Goal: Find specific page/section: Find specific page/section

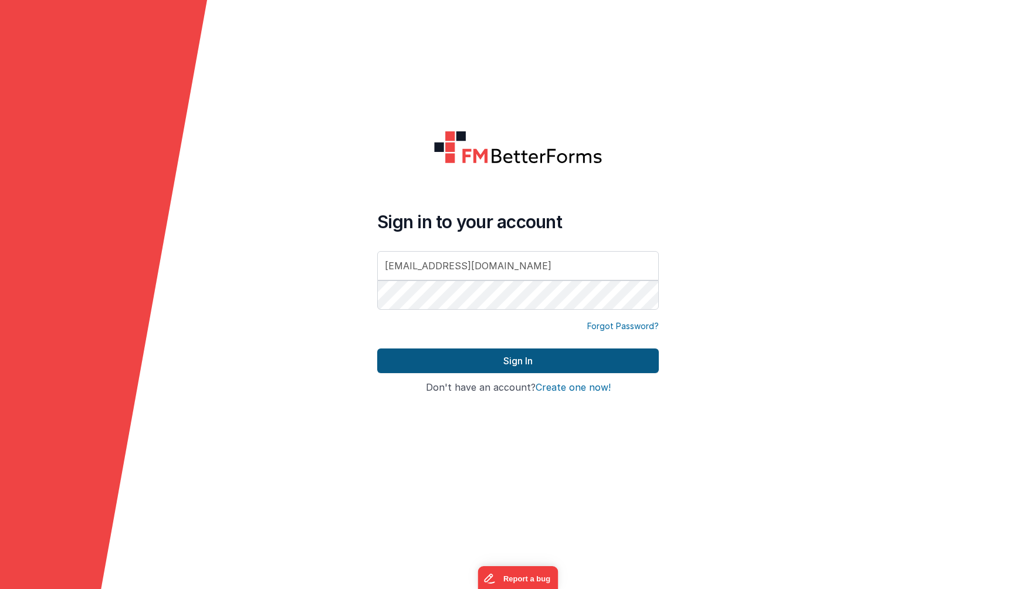
type input "[EMAIL_ADDRESS][DOMAIN_NAME]"
click at [377, 348] on button "Sign In" at bounding box center [517, 360] width 281 height 25
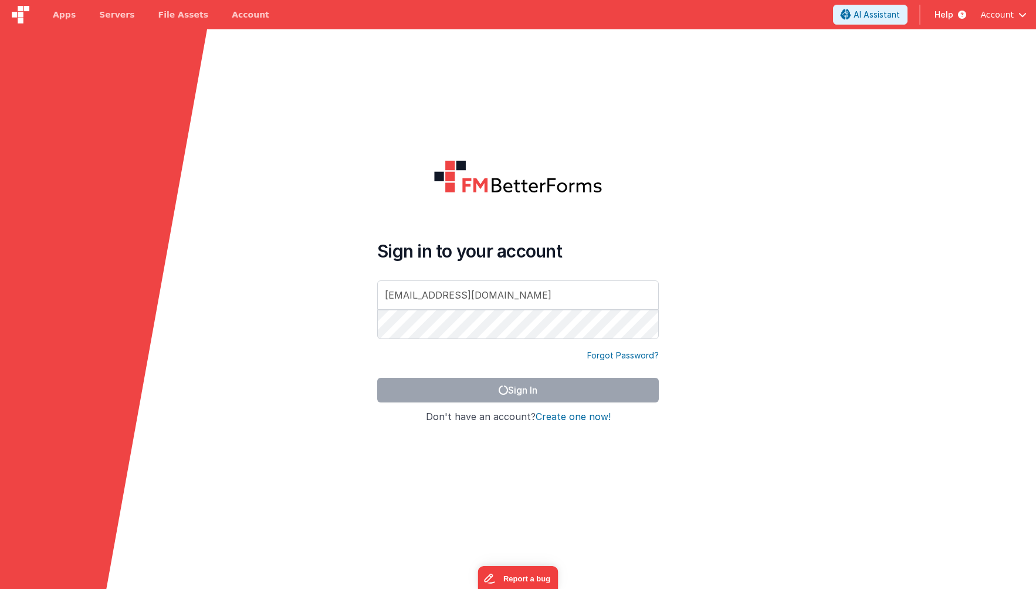
click at [236, 245] on form "Sign in to your account [EMAIL_ADDRESS][DOMAIN_NAME] Forgot Password? Sign In S…" at bounding box center [518, 323] width 1036 height 589
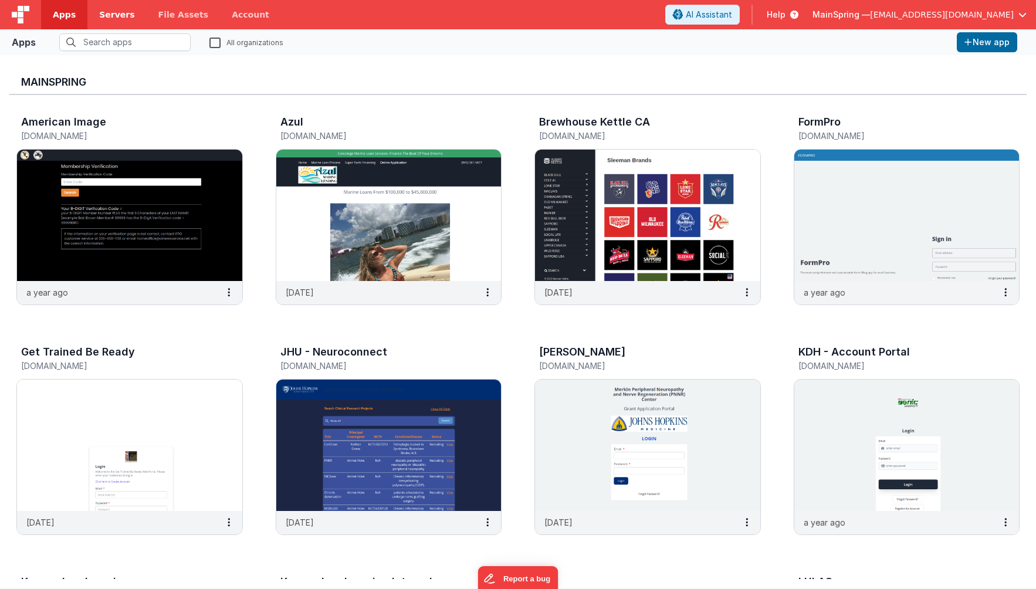
click at [109, 16] on span "Servers" at bounding box center [116, 15] width 35 height 12
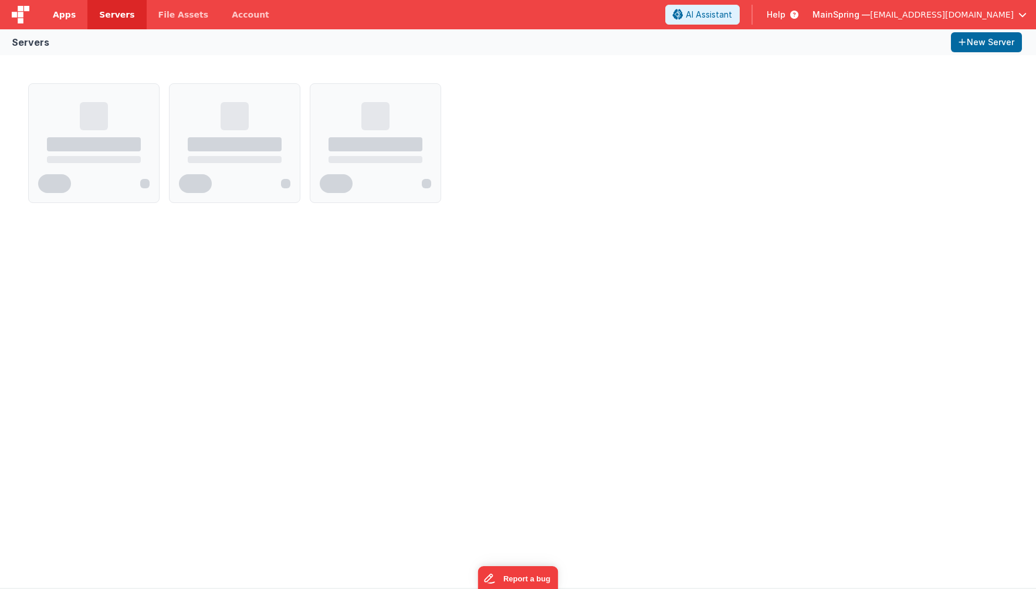
click at [70, 17] on span "Apps" at bounding box center [64, 15] width 23 height 12
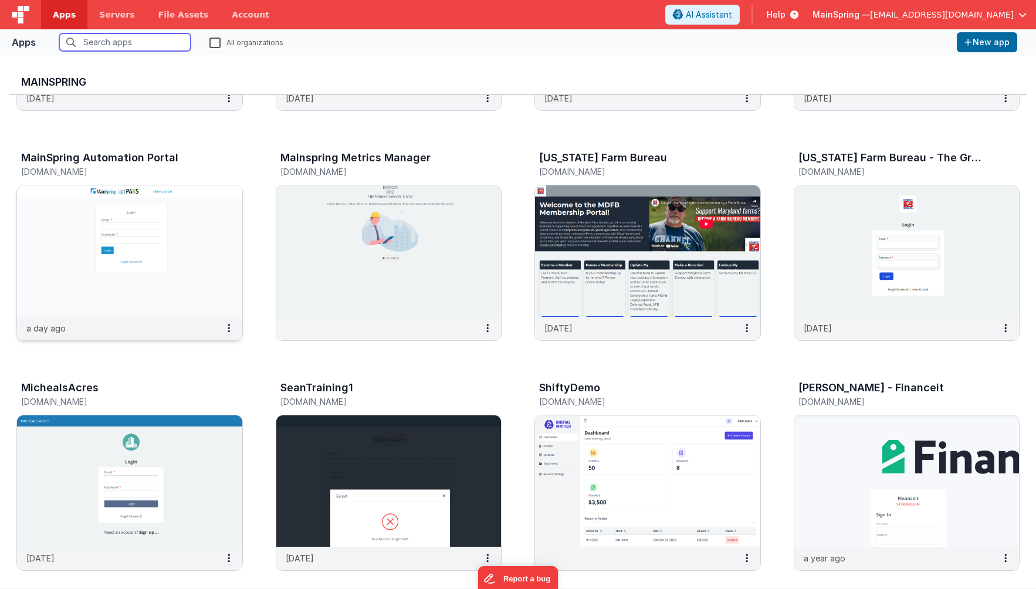
scroll to position [652, 0]
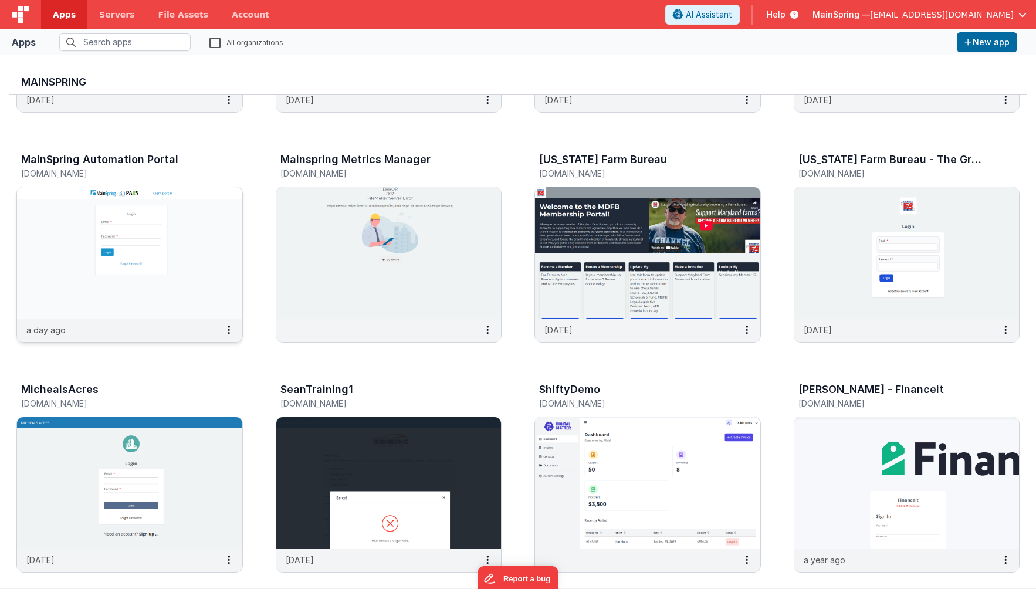
click at [150, 284] on img at bounding box center [129, 252] width 225 height 131
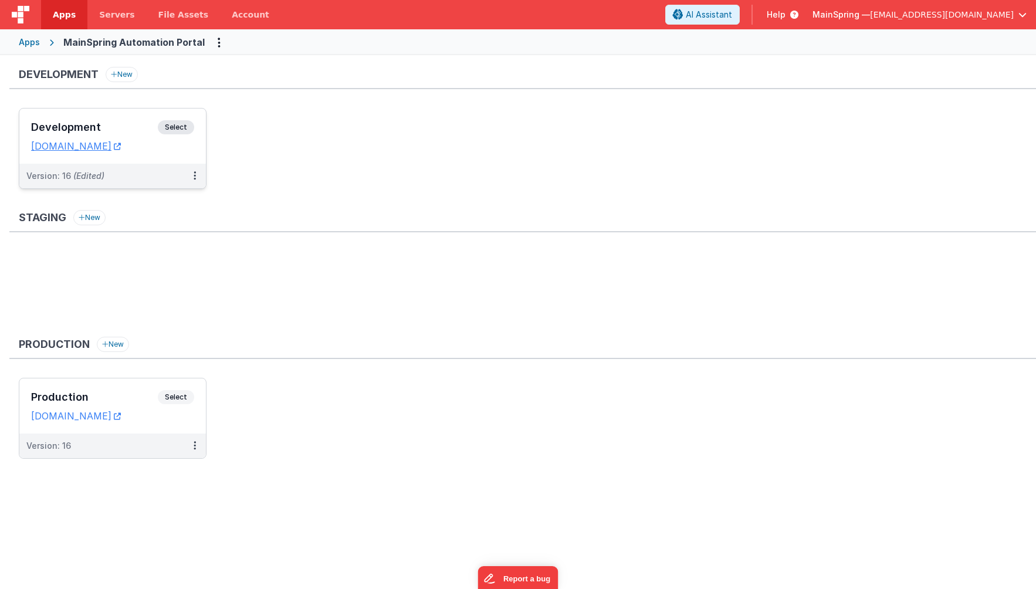
click at [128, 124] on h3 "Development" at bounding box center [94, 127] width 127 height 12
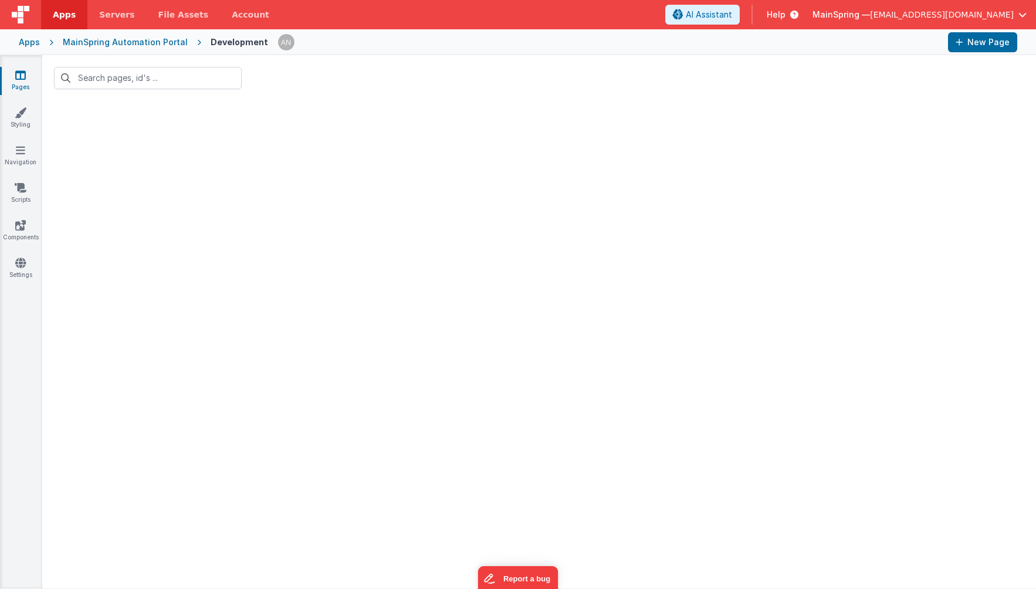
click at [113, 38] on div "MainSpring Automation Portal" at bounding box center [125, 42] width 125 height 12
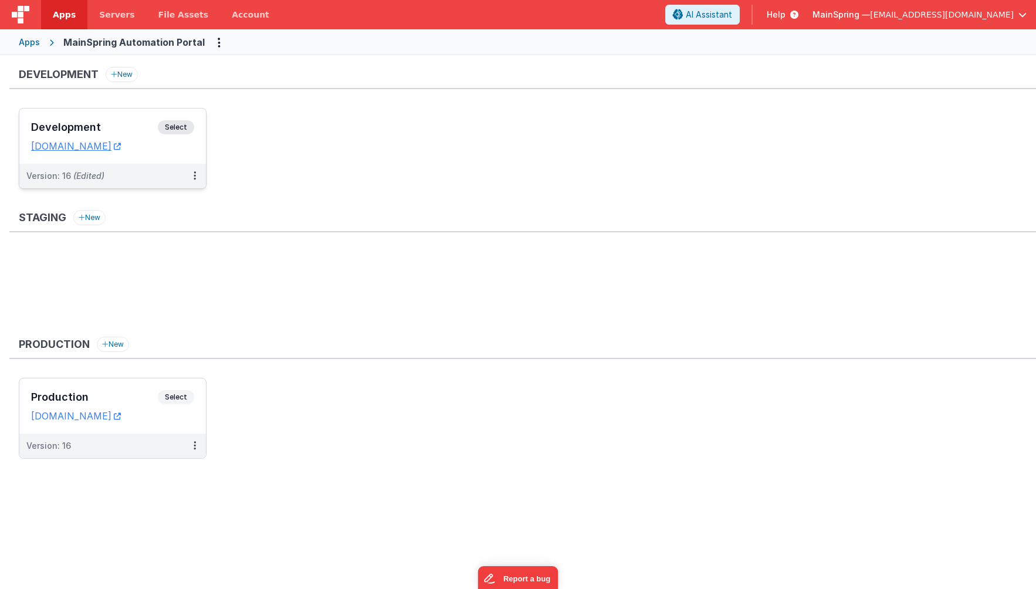
click at [91, 175] on span "(Edited)" at bounding box center [88, 176] width 31 height 10
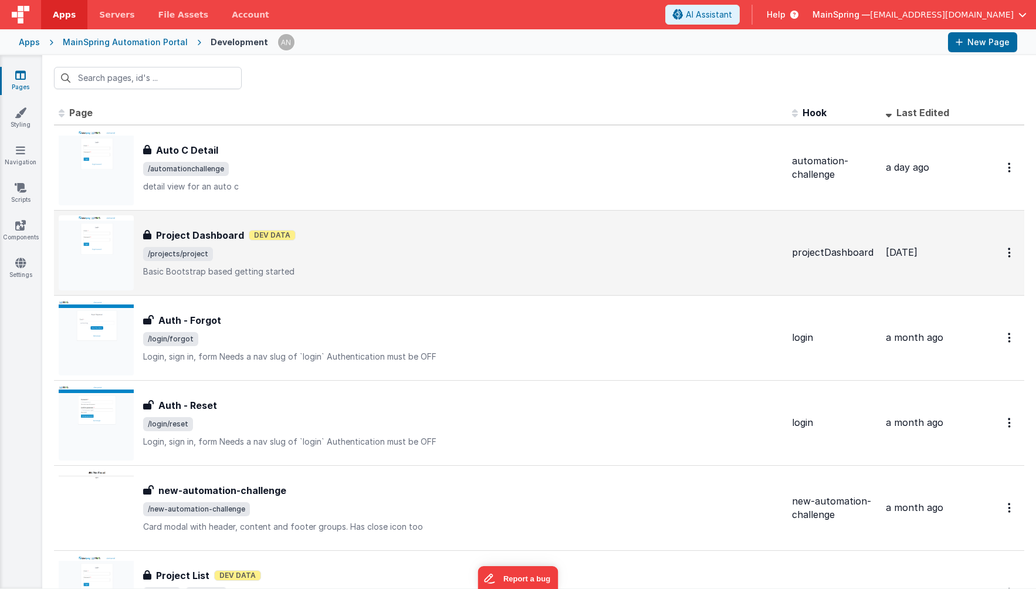
click at [321, 256] on span "/projects/project" at bounding box center [462, 254] width 639 height 14
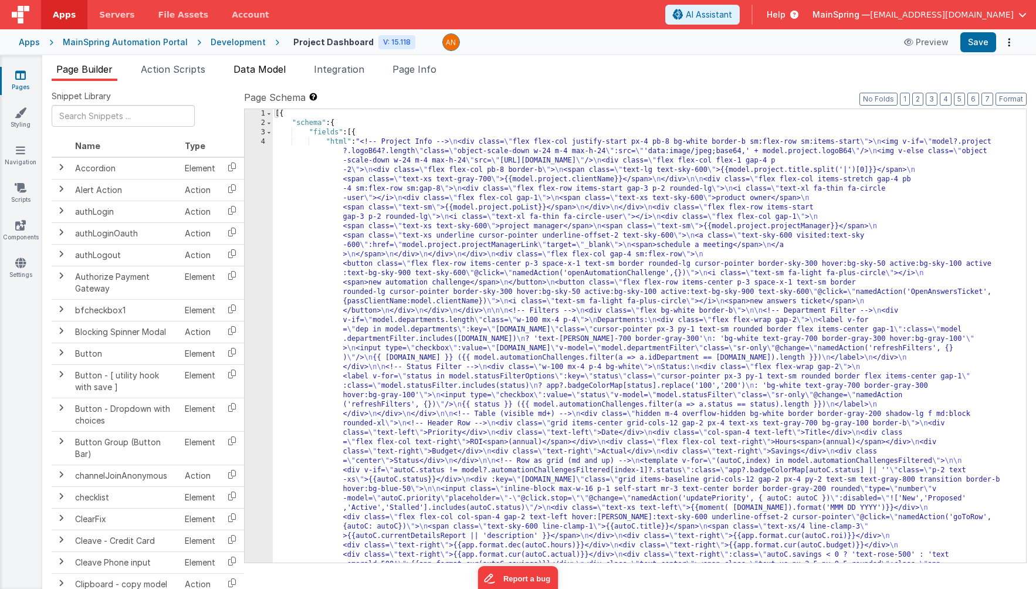
click at [274, 67] on span "Data Model" at bounding box center [259, 69] width 52 height 12
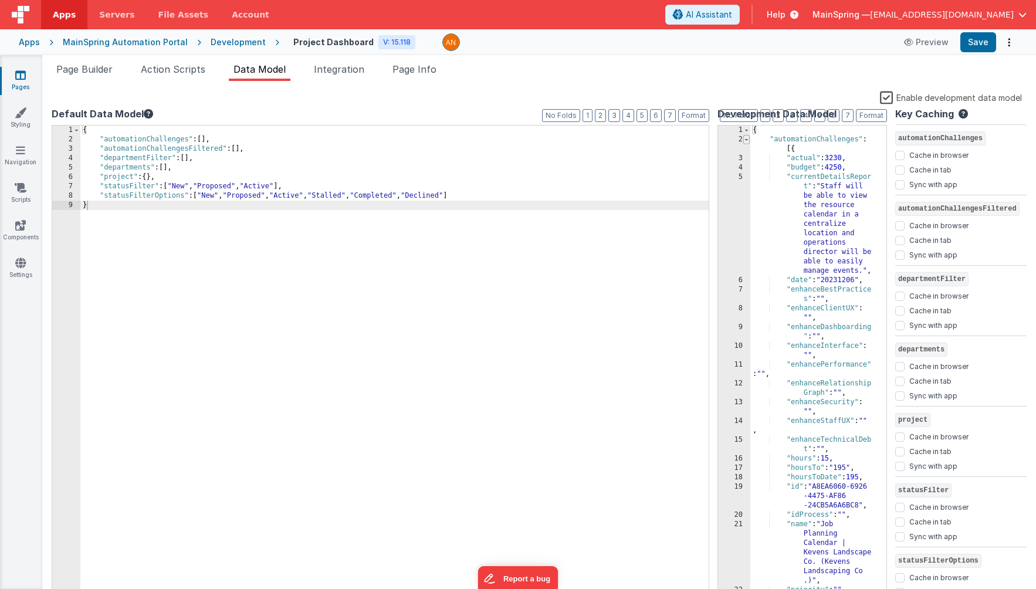
click at [749, 139] on span at bounding box center [746, 139] width 6 height 9
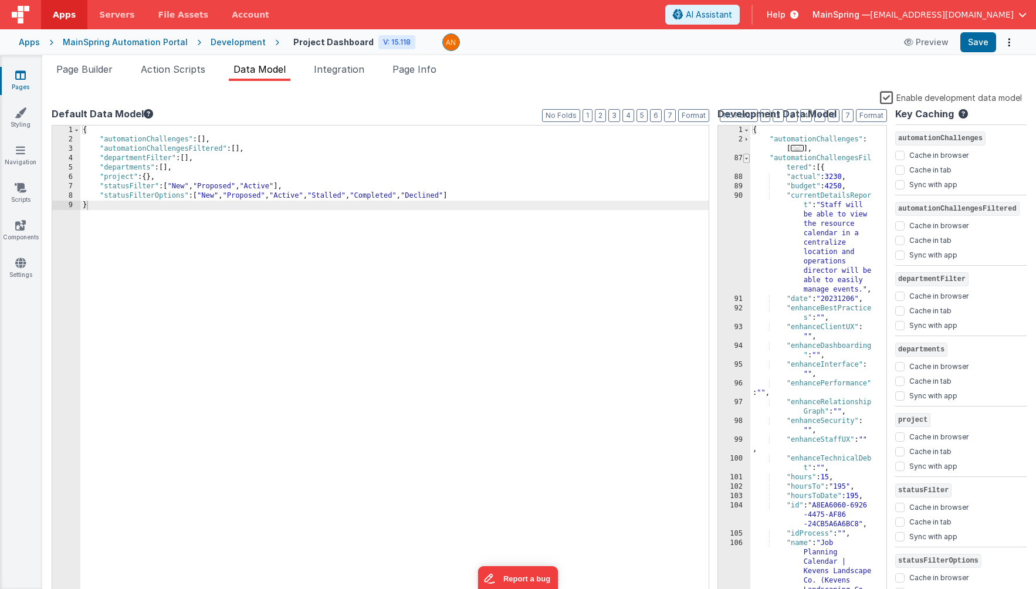
click at [748, 157] on span at bounding box center [746, 158] width 6 height 9
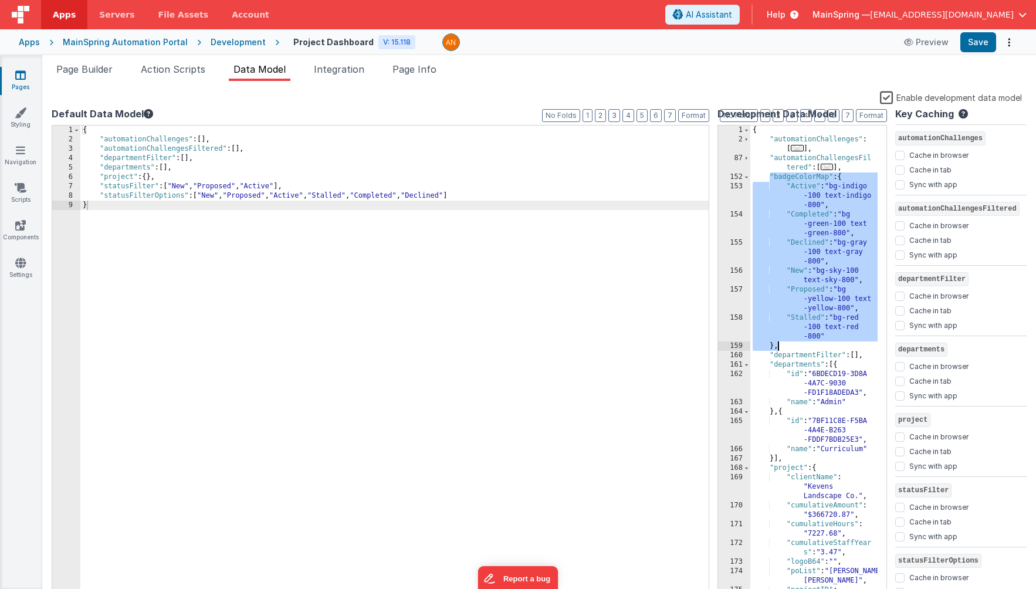
drag, startPoint x: 773, startPoint y: 177, endPoint x: 804, endPoint y: 346, distance: 172.2
click at [804, 346] on div "{ "automationChallenges" : [ ... ] , "automationChallengesFil tered" : [ ... ] …" at bounding box center [813, 385] width 127 height 520
click at [100, 70] on span "Page Builder" at bounding box center [84, 69] width 56 height 12
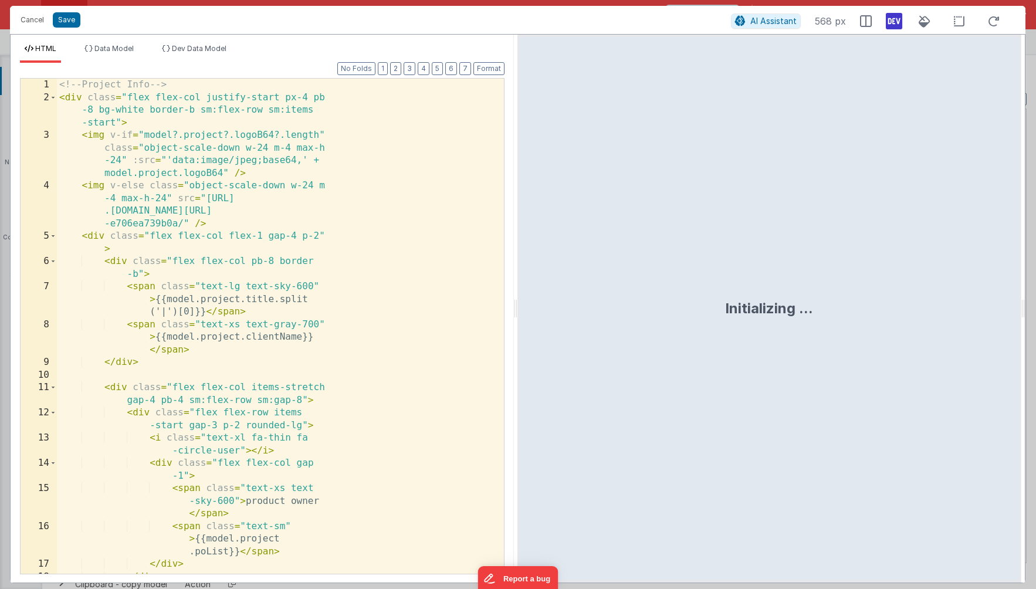
scroll to position [307, 0]
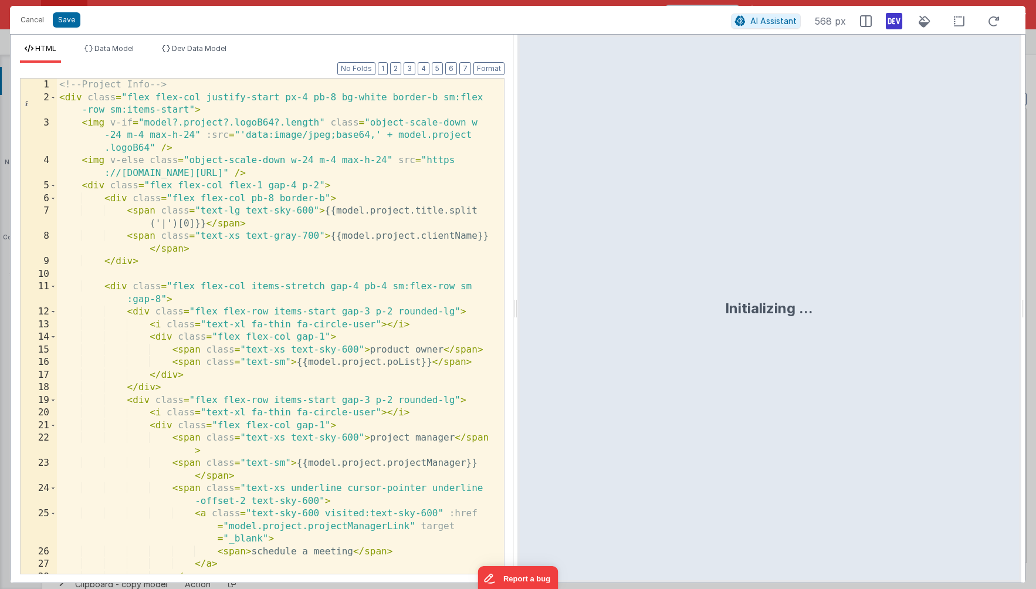
click at [437, 191] on div "<!-- Project Info --> < div class = "flex flex-col justify-start px-4 pb-8 bg-w…" at bounding box center [276, 339] width 438 height 520
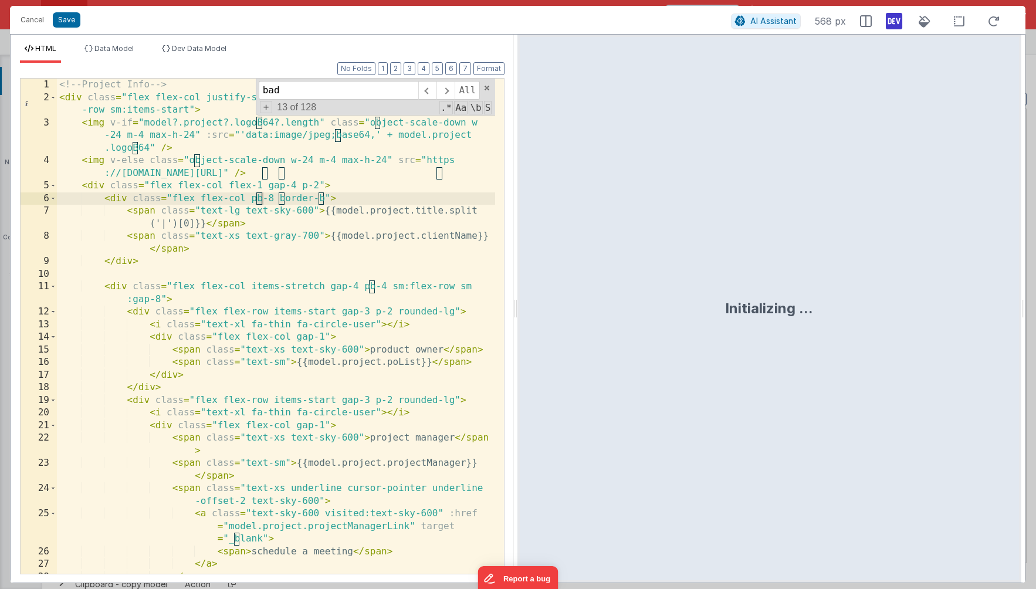
scroll to position [950, 0]
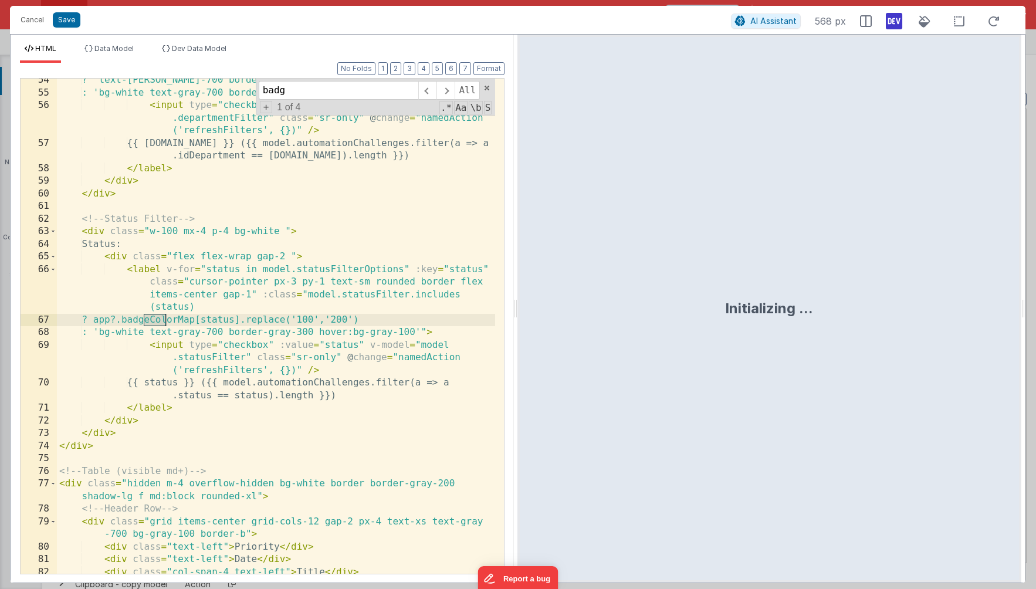
type input "badge"
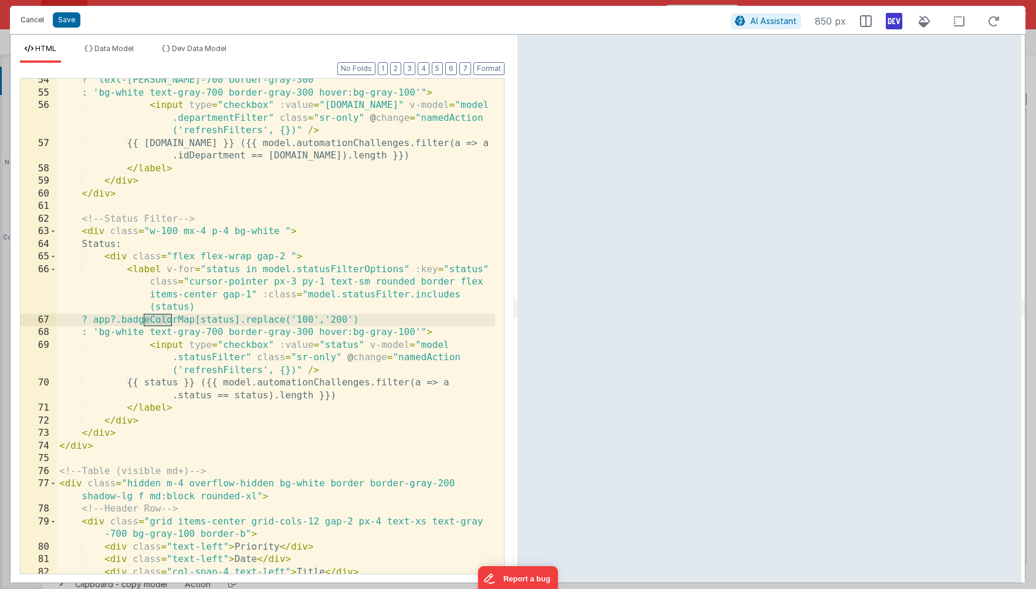
click at [33, 23] on button "Cancel" at bounding box center [32, 20] width 35 height 16
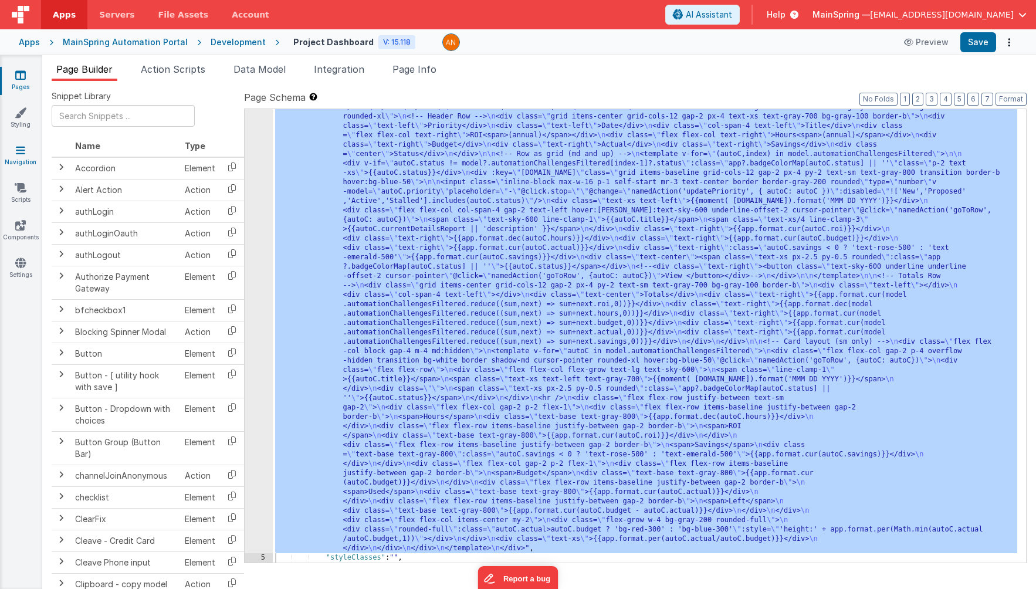
click at [20, 158] on link "Navigation" at bounding box center [20, 155] width 42 height 23
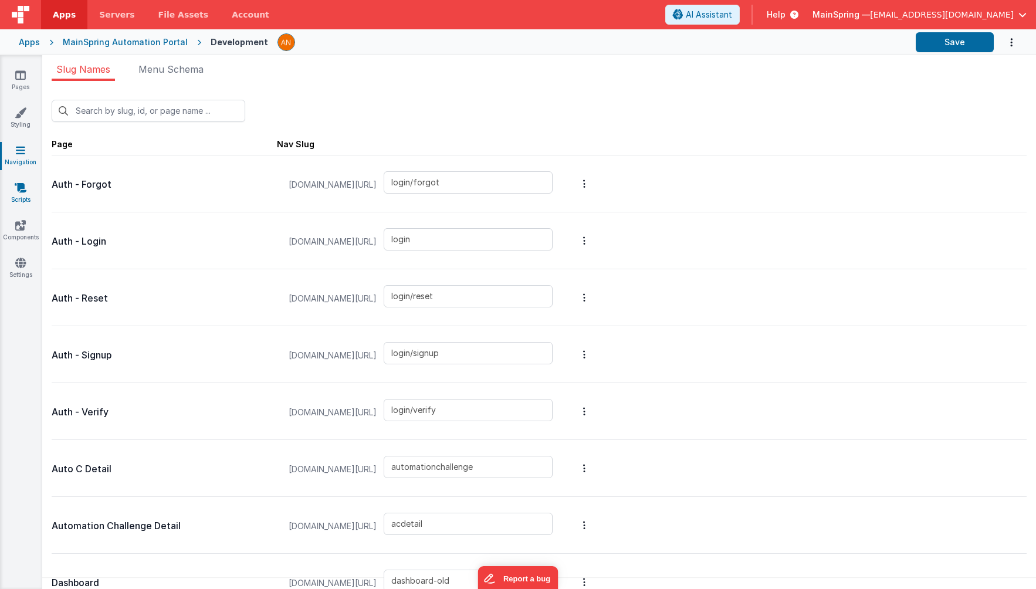
click at [20, 189] on icon at bounding box center [21, 188] width 12 height 12
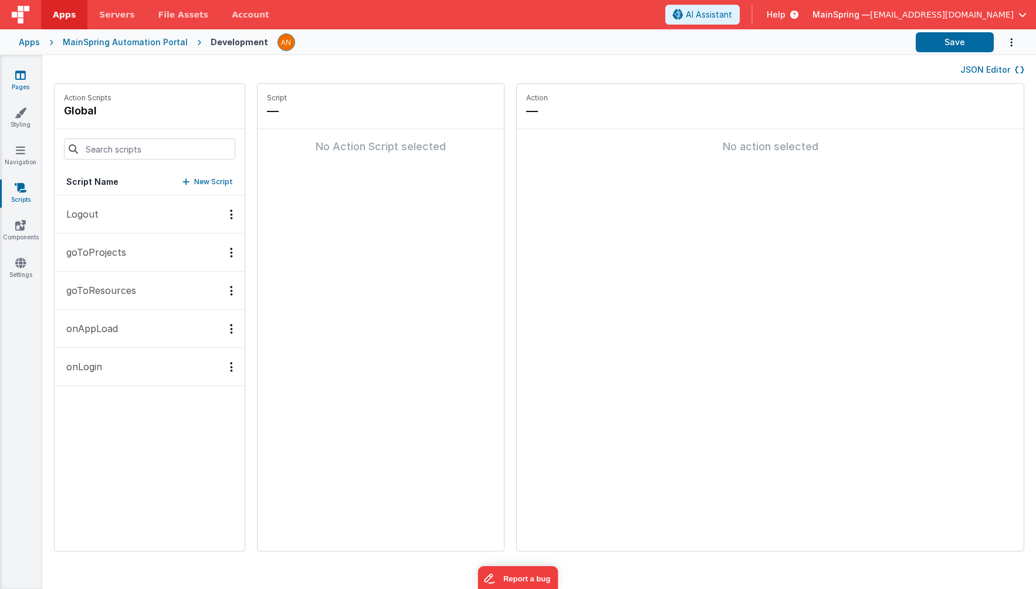
click at [23, 82] on link "Pages" at bounding box center [20, 80] width 42 height 23
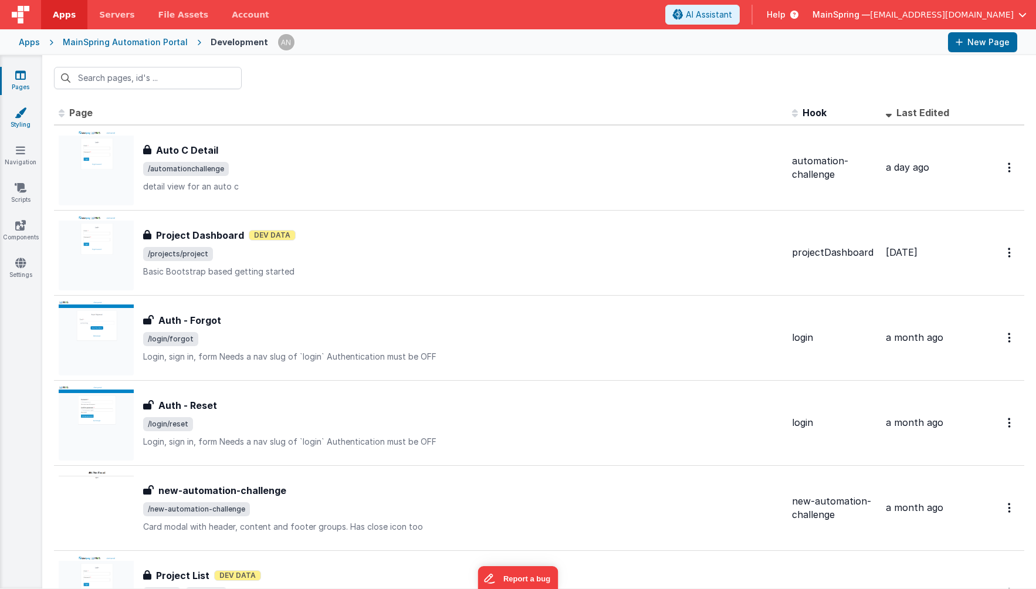
click at [22, 111] on icon at bounding box center [21, 113] width 12 height 12
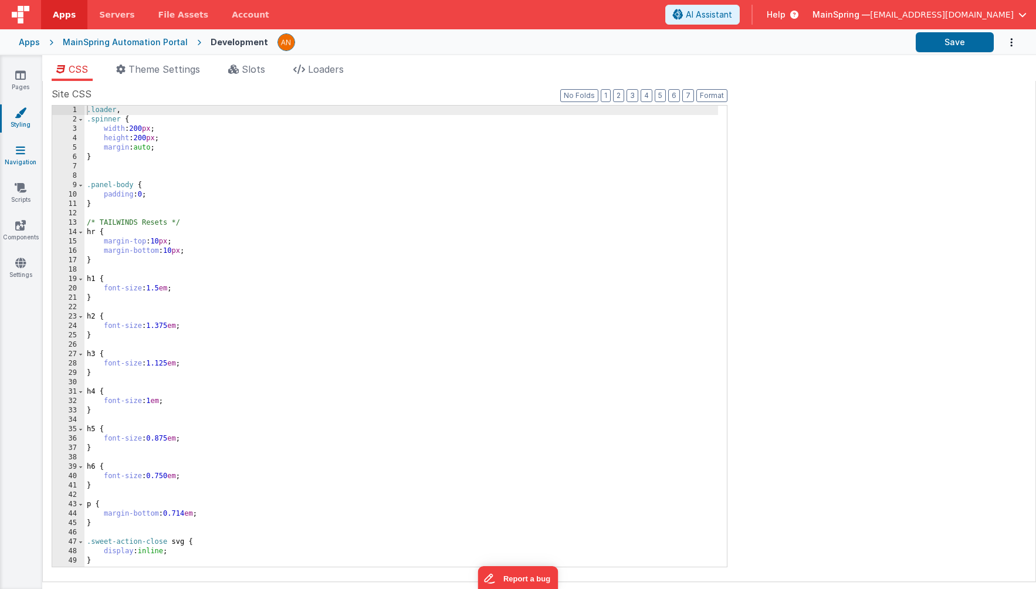
click at [20, 153] on icon at bounding box center [20, 150] width 9 height 12
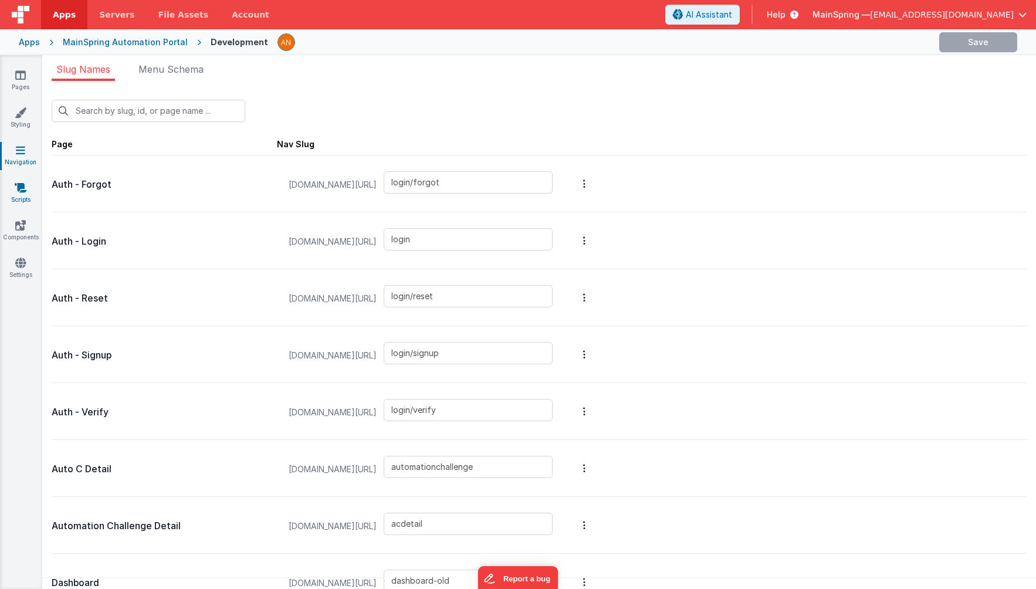
click at [17, 189] on icon at bounding box center [21, 188] width 12 height 12
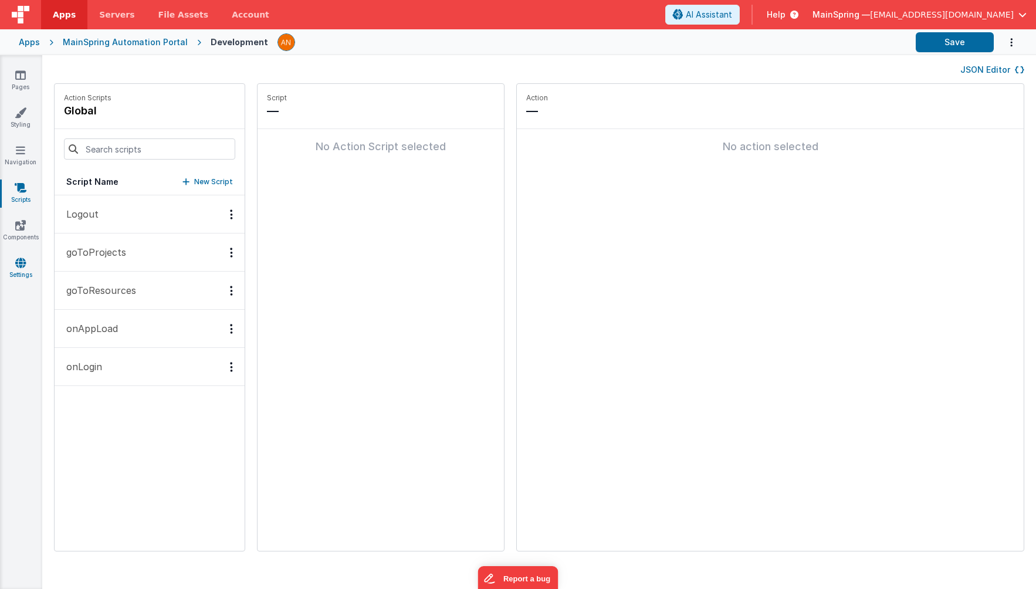
click at [18, 262] on icon at bounding box center [20, 263] width 11 height 12
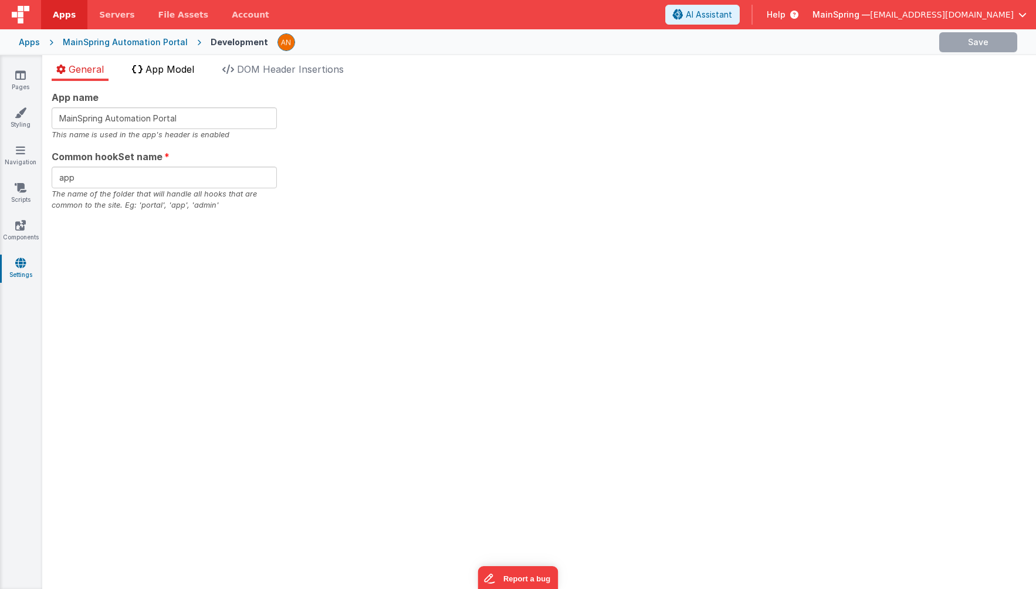
click at [183, 67] on span "App Model" at bounding box center [169, 69] width 49 height 12
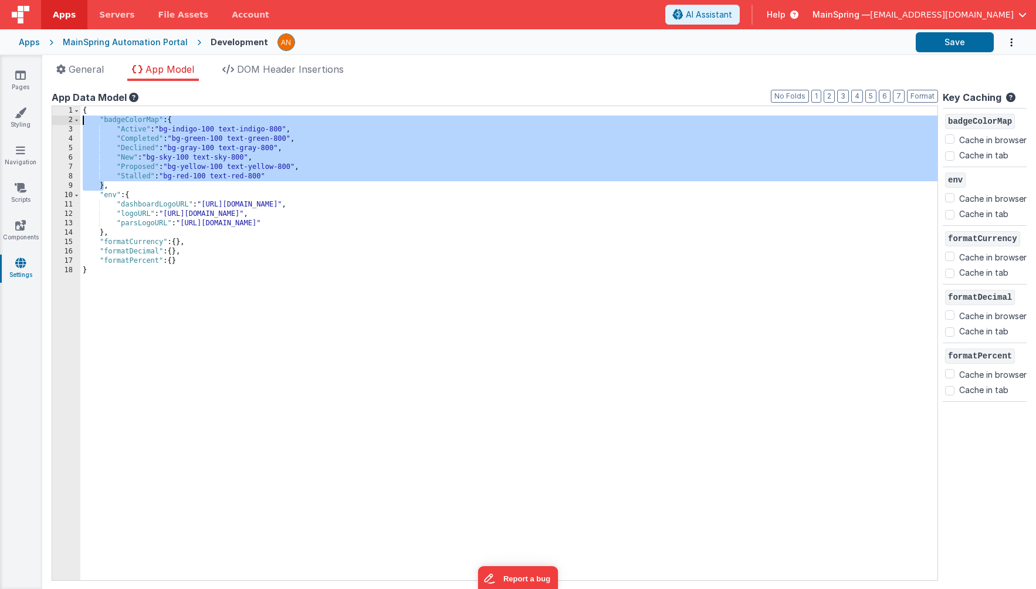
drag, startPoint x: 104, startPoint y: 188, endPoint x: 67, endPoint y: 119, distance: 78.4
click at [67, 119] on div "1 2 3 4 5 6 7 8 9 10 11 12 13 14 15 16 17 18 { "badgeColorMap" : { "Active" : "…" at bounding box center [495, 343] width 886 height 475
click at [162, 130] on div "{ "badgeColorMap" : { "Active" : "bg-indigo-100 text-indigo-800" , "Completed" …" at bounding box center [508, 352] width 857 height 493
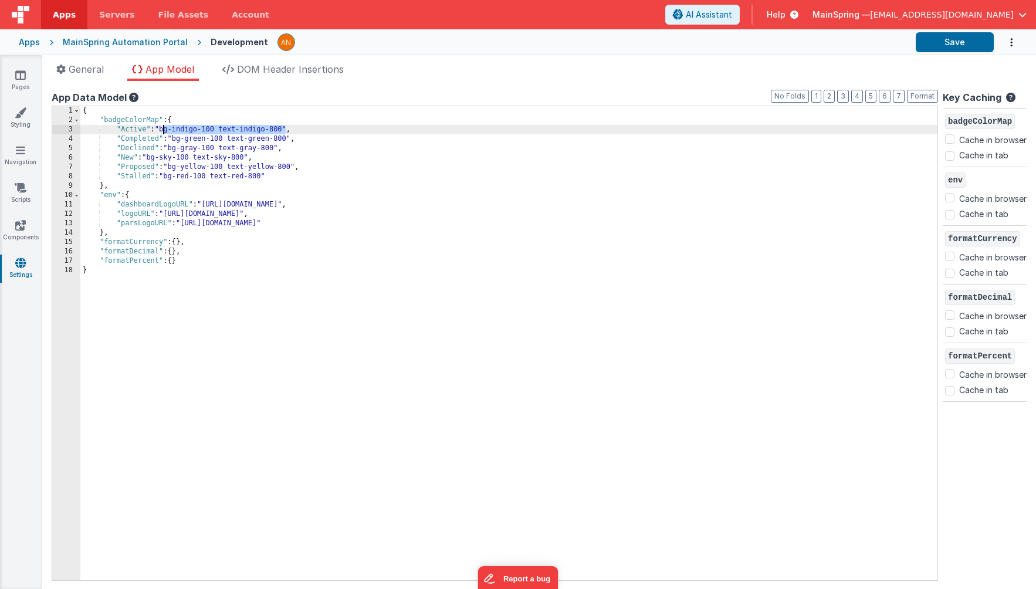
drag, startPoint x: 285, startPoint y: 128, endPoint x: 164, endPoint y: 129, distance: 120.8
click at [164, 129] on div "{ "badgeColorMap" : { "Active" : "bg-indigo-100 text-indigo-800" , "Completed" …" at bounding box center [508, 352] width 857 height 493
click at [166, 166] on div "{ "badgeColorMap" : { "Active" : "bg-indigo-100 text-indigo-800" , "Completed" …" at bounding box center [508, 352] width 857 height 493
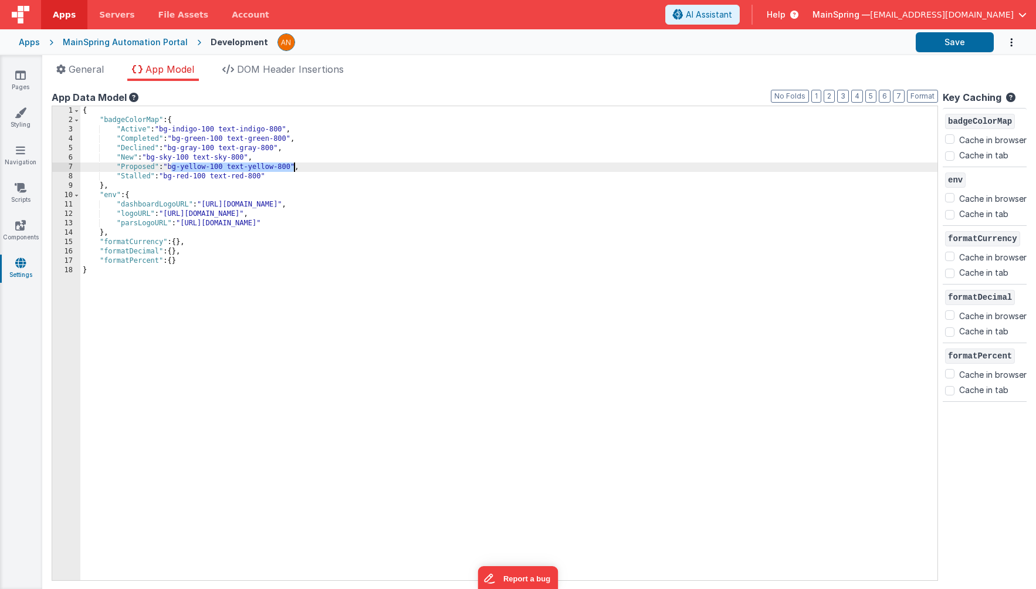
drag, startPoint x: 171, startPoint y: 167, endPoint x: 294, endPoint y: 162, distance: 123.2
click at [294, 162] on div "{ "badgeColorMap" : { "Active" : "bg-indigo-100 text-indigo-800" , "Completed" …" at bounding box center [508, 352] width 857 height 493
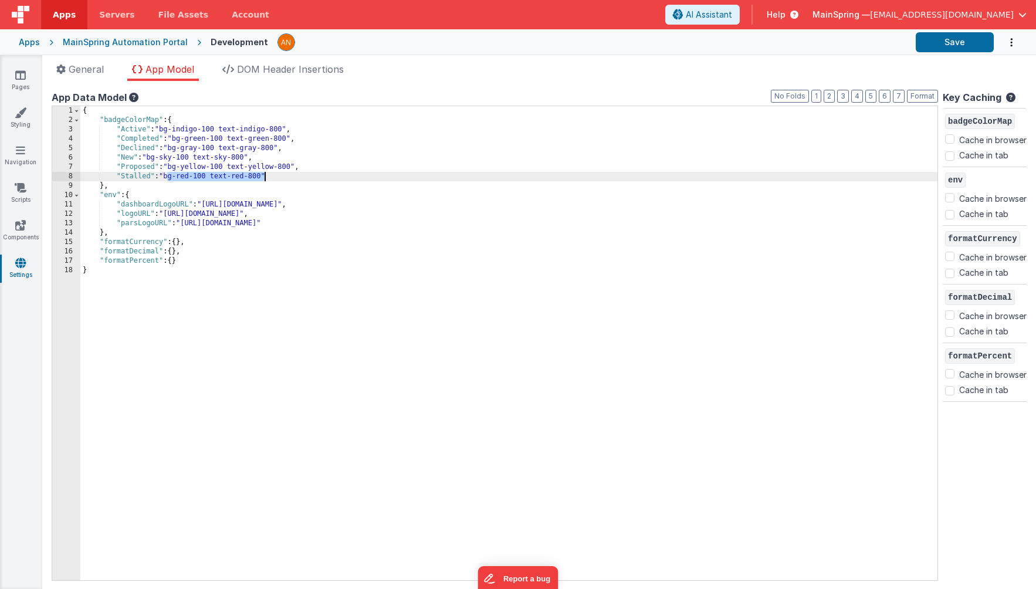
drag, startPoint x: 168, startPoint y: 178, endPoint x: 265, endPoint y: 175, distance: 96.8
click at [265, 175] on div "{ "badgeColorMap" : { "Active" : "bg-indigo-100 text-indigo-800" , "Completed" …" at bounding box center [508, 352] width 857 height 493
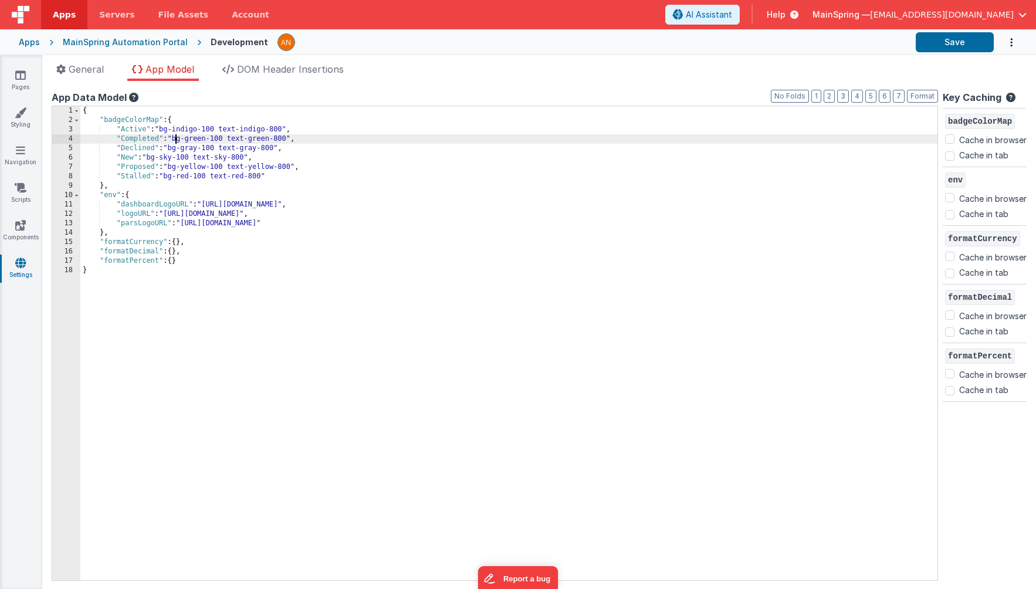
click at [176, 141] on div "{ "badgeColorMap" : { "Active" : "bg-indigo-100 text-indigo-800" , "Completed" …" at bounding box center [508, 352] width 857 height 493
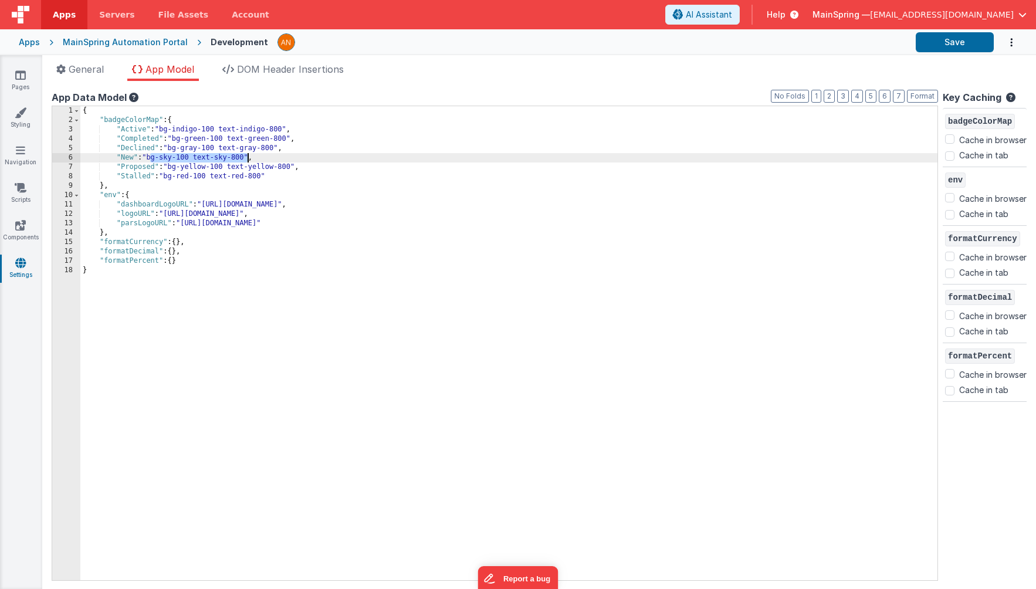
drag, startPoint x: 150, startPoint y: 157, endPoint x: 248, endPoint y: 155, distance: 97.9
click at [248, 155] on div "{ "badgeColorMap" : { "Active" : "bg-indigo-100 text-indigo-800" , "Completed" …" at bounding box center [508, 352] width 857 height 493
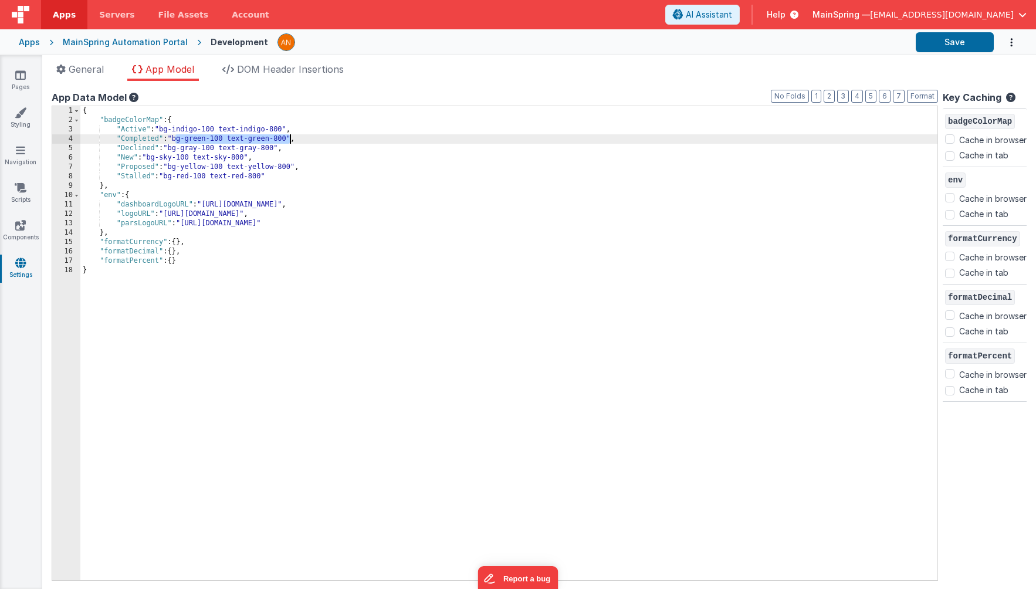
drag, startPoint x: 175, startPoint y: 141, endPoint x: 291, endPoint y: 138, distance: 116.2
click at [291, 138] on div "{ "badgeColorMap" : { "Active" : "bg-indigo-100 text-indigo-800" , "Completed" …" at bounding box center [508, 352] width 857 height 493
drag, startPoint x: 171, startPoint y: 149, endPoint x: 279, endPoint y: 146, distance: 107.4
click at [279, 146] on div "{ "badgeColorMap" : { "Active" : "bg-indigo-100 text-indigo-800" , "Completed" …" at bounding box center [508, 352] width 857 height 493
